Goal: Use online tool/utility: Utilize a website feature to perform a specific function

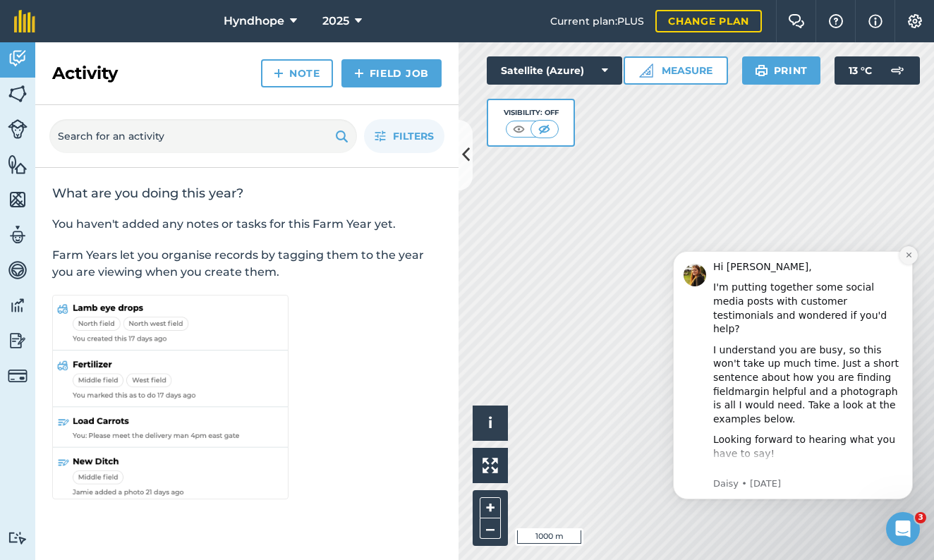
click at [911, 257] on icon "Dismiss notification" at bounding box center [909, 255] width 8 height 8
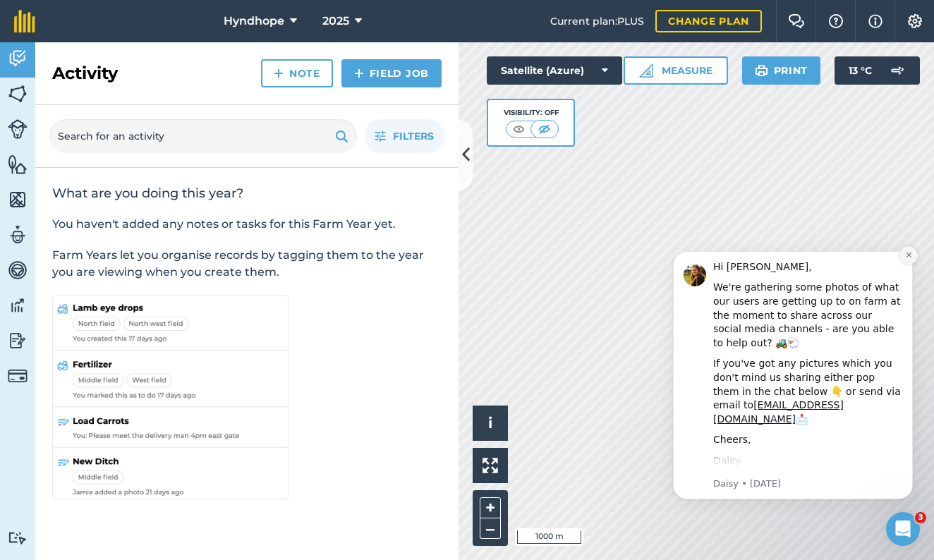
click at [911, 257] on icon "Dismiss notification" at bounding box center [908, 255] width 5 height 5
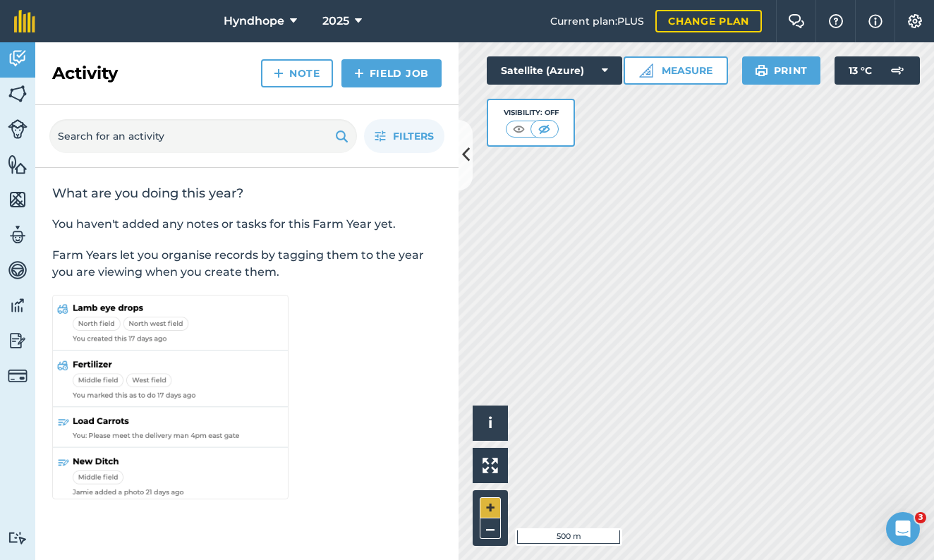
click at [492, 506] on button "+" at bounding box center [490, 507] width 21 height 21
click at [488, 507] on button "+" at bounding box center [490, 507] width 21 height 21
click at [524, 128] on img at bounding box center [519, 129] width 18 height 14
click at [524, 128] on img at bounding box center [518, 129] width 18 height 14
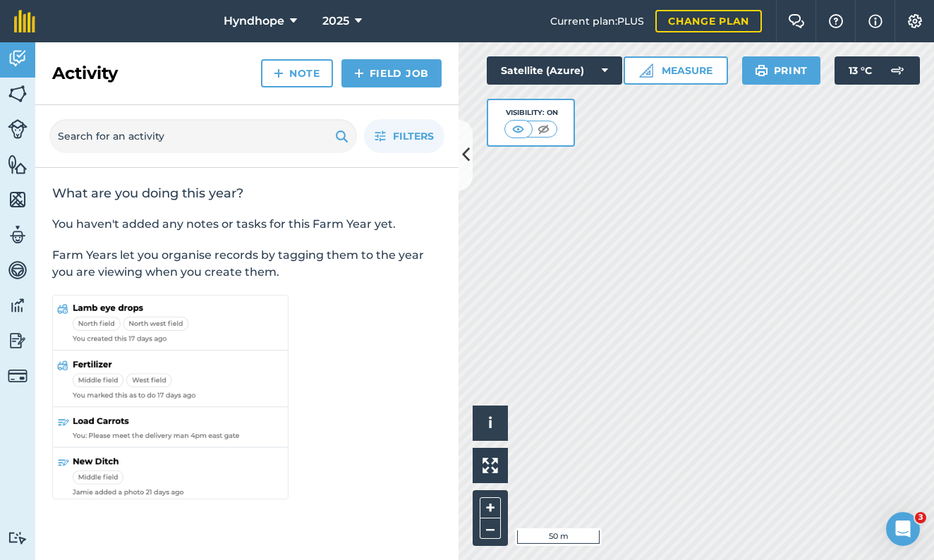
click at [545, 128] on img at bounding box center [544, 129] width 18 height 14
click at [520, 131] on img at bounding box center [519, 129] width 18 height 14
click at [545, 129] on img at bounding box center [544, 129] width 18 height 14
click at [673, 70] on button "Measure" at bounding box center [676, 70] width 104 height 28
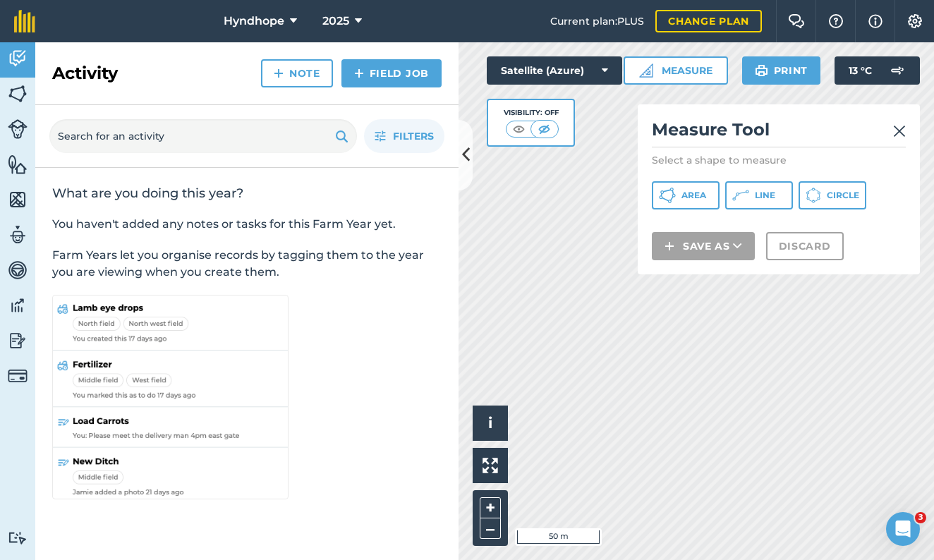
click at [690, 193] on span "Area" at bounding box center [693, 195] width 25 height 11
click at [689, 195] on span "Area" at bounding box center [693, 195] width 25 height 11
click at [550, 152] on div "Click to start drawing i © 2025 TomTom, Microsoft 50 m + – Satellite (Azure) Vi…" at bounding box center [696, 301] width 475 height 518
click at [463, 155] on icon at bounding box center [466, 155] width 8 height 25
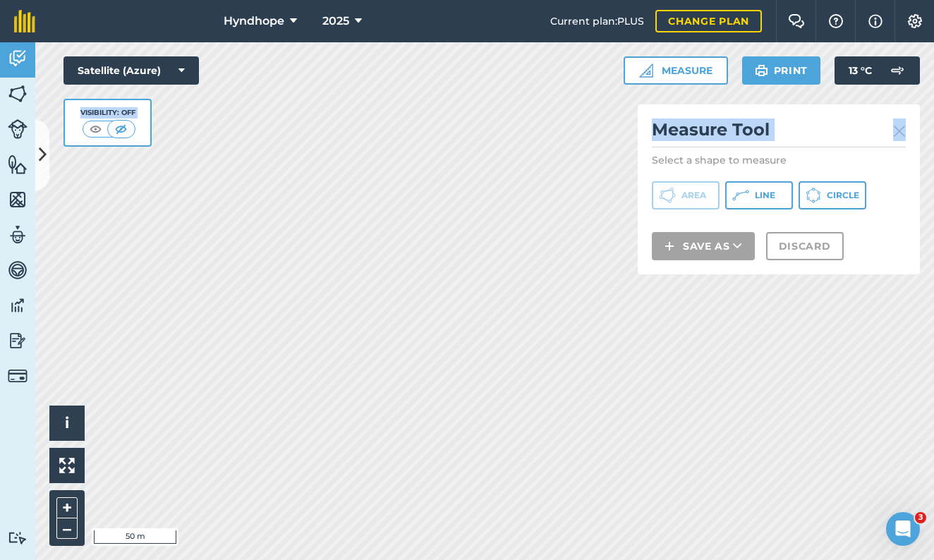
click at [900, 134] on img at bounding box center [899, 131] width 13 height 17
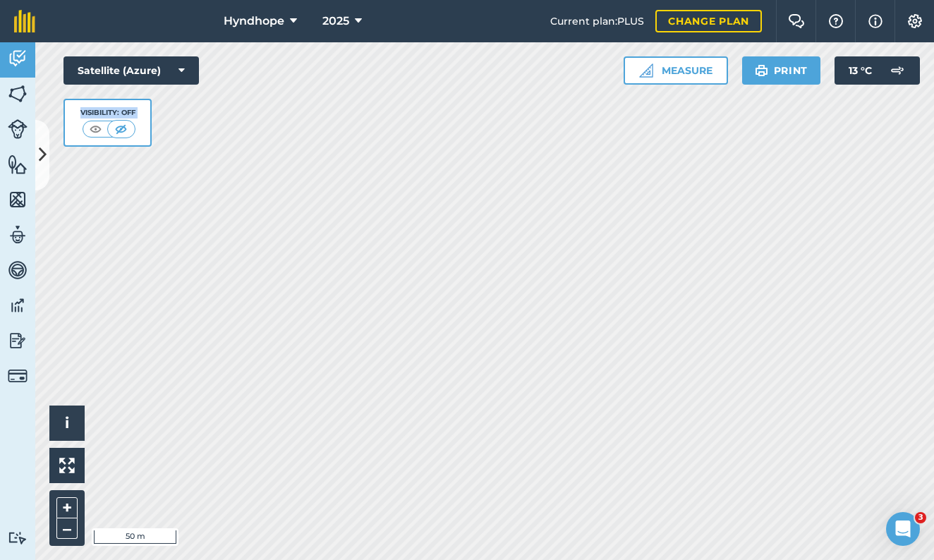
click at [693, 76] on button "Measure" at bounding box center [676, 70] width 104 height 28
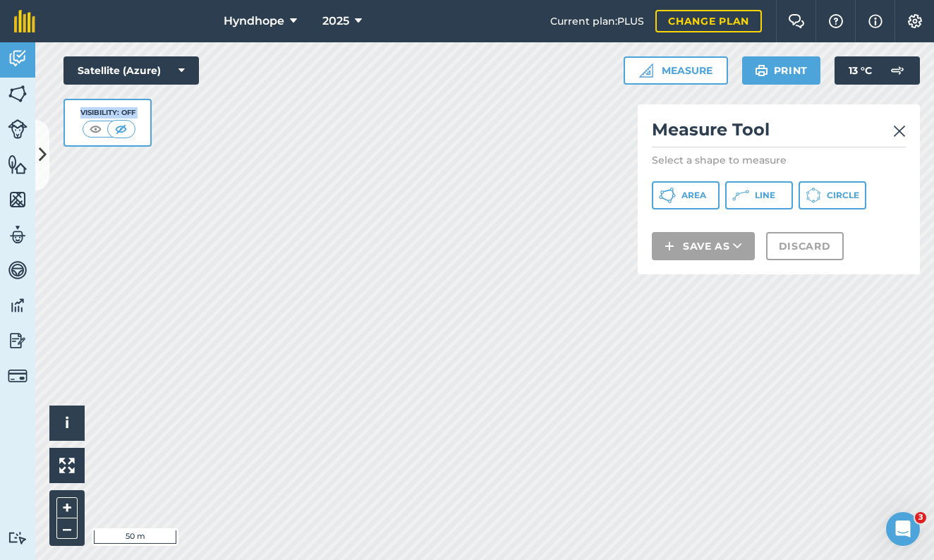
click at [685, 190] on span "Area" at bounding box center [693, 195] width 25 height 11
click at [68, 507] on button "+" at bounding box center [66, 507] width 21 height 21
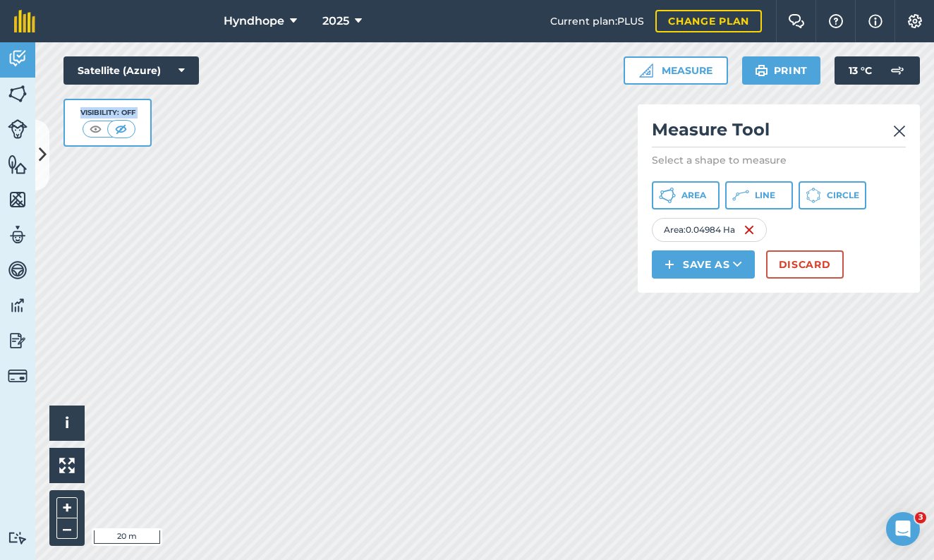
click at [701, 194] on span "Area" at bounding box center [693, 195] width 25 height 11
click at [897, 135] on img at bounding box center [899, 131] width 13 height 17
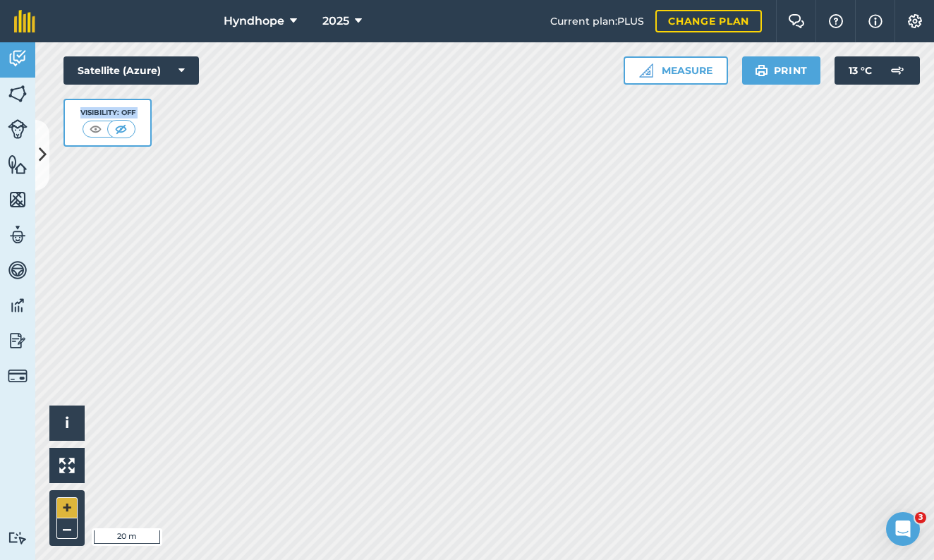
click at [68, 504] on button "+" at bounding box center [66, 507] width 21 height 21
